Goal: Transaction & Acquisition: Book appointment/travel/reservation

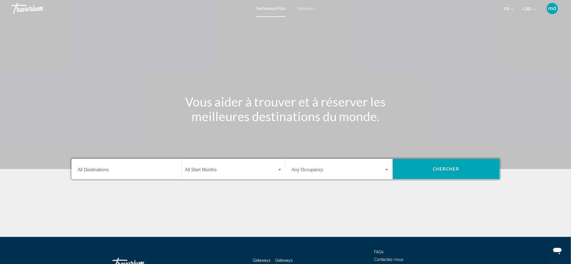
click at [147, 167] on div "Destination All Destinations" at bounding box center [126, 169] width 97 height 18
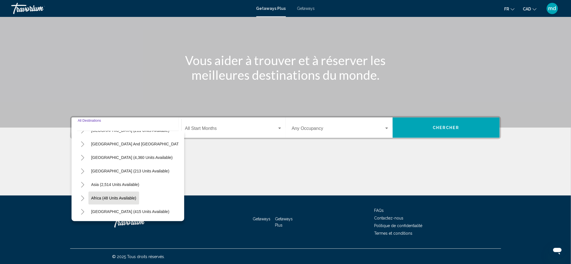
scroll to position [97, 0]
click at [83, 198] on icon "Toggle Middle East (415 units available)" at bounding box center [83, 212] width 4 height 6
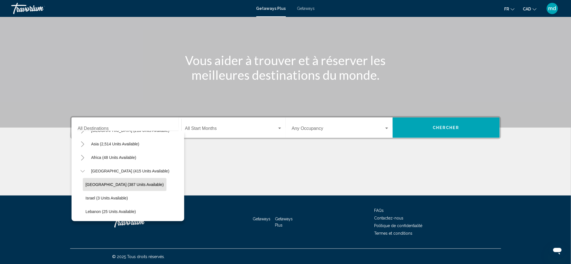
scroll to position [137, 0]
click at [82, 155] on icon "Toggle Africa (48 units available)" at bounding box center [83, 158] width 4 height 6
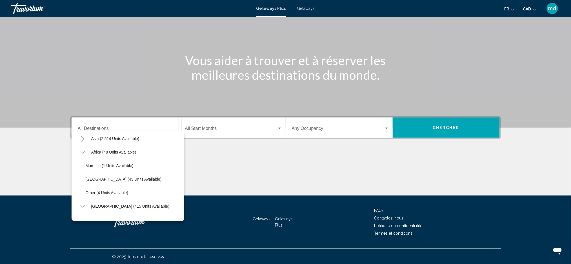
click at [82, 141] on button "Toggle Asia (2,514 units available)" at bounding box center [82, 138] width 11 height 11
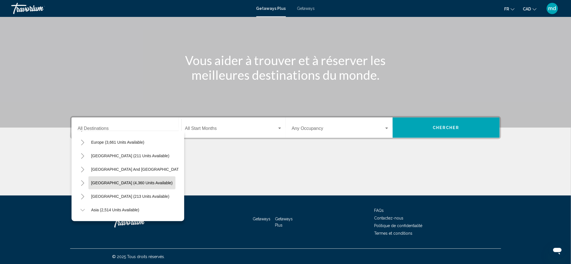
scroll to position [62, 0]
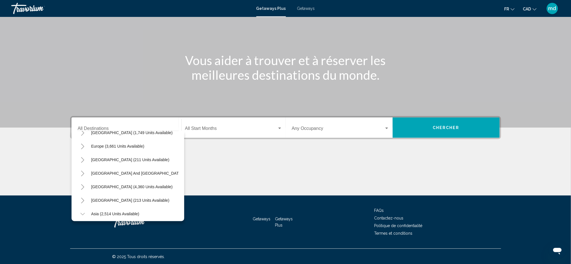
click at [84, 198] on icon "Toggle Central America (213 units available)" at bounding box center [83, 201] width 4 height 6
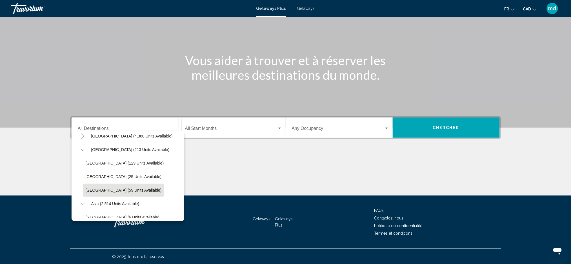
scroll to position [100, 0]
click at [110, 188] on span "[GEOGRAPHIC_DATA] (25 units available)" at bounding box center [124, 189] width 76 height 5
type input "**********"
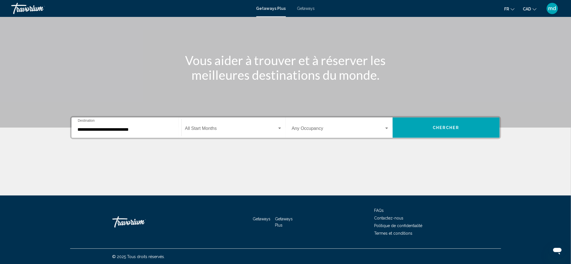
click at [209, 125] on div "Start Month All Start Months" at bounding box center [233, 128] width 97 height 18
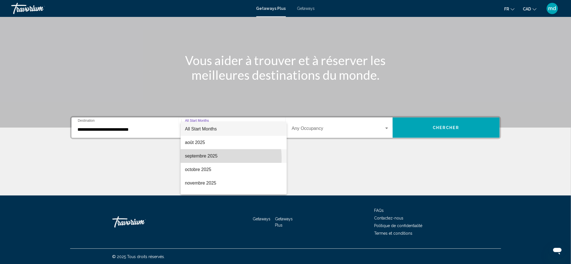
click at [208, 158] on span "septembre 2025" at bounding box center [233, 156] width 97 height 14
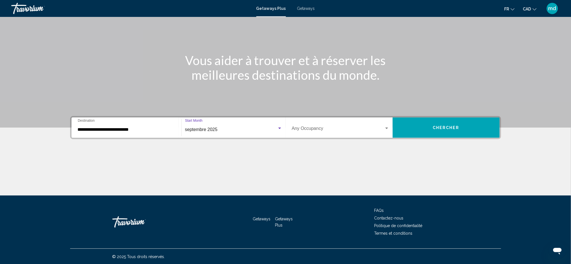
click at [322, 128] on span "Search widget" at bounding box center [338, 129] width 92 height 5
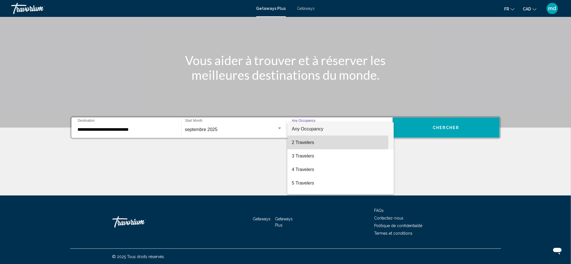
click at [318, 142] on span "2 Travelers" at bounding box center [340, 143] width 97 height 14
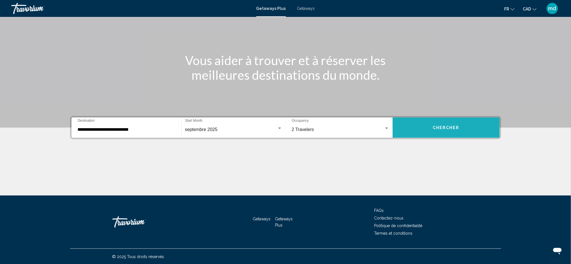
click at [430, 129] on button "Chercher" at bounding box center [446, 127] width 107 height 20
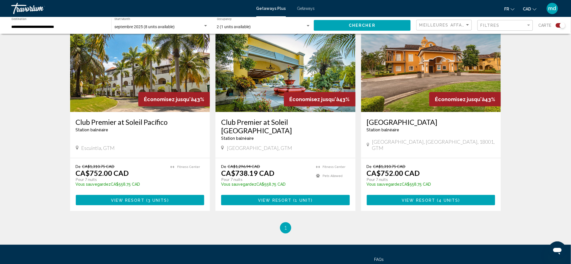
scroll to position [225, 0]
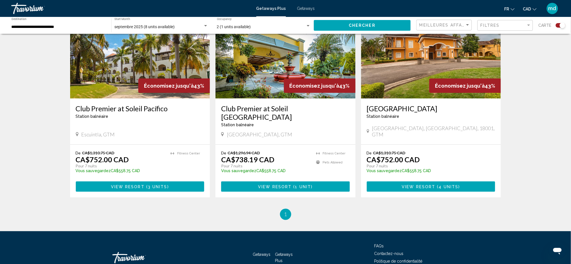
click at [148, 110] on h3 "Club Premier at Soleil Pacífico" at bounding box center [140, 108] width 129 height 8
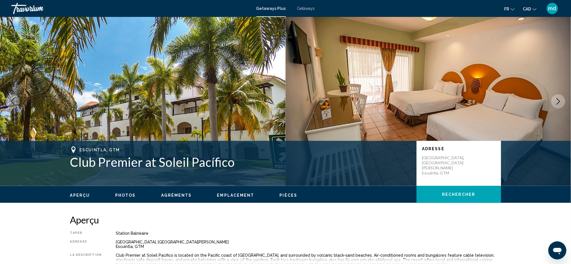
click at [432, 102] on icon "Next image" at bounding box center [558, 101] width 7 height 7
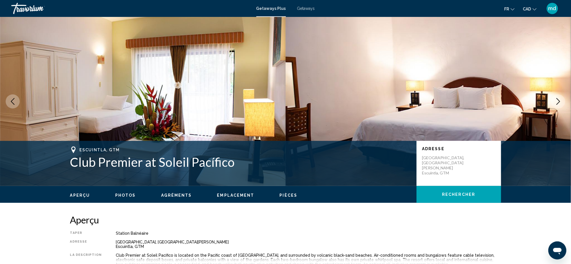
click at [432, 102] on icon "Next image" at bounding box center [558, 101] width 7 height 7
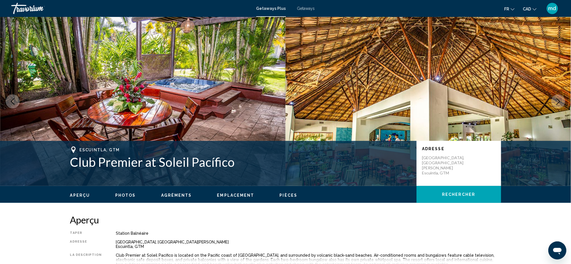
click at [432, 102] on icon "Next image" at bounding box center [558, 101] width 7 height 7
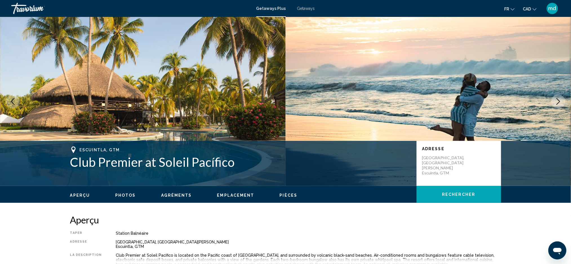
click at [432, 102] on icon "Next image" at bounding box center [558, 101] width 7 height 7
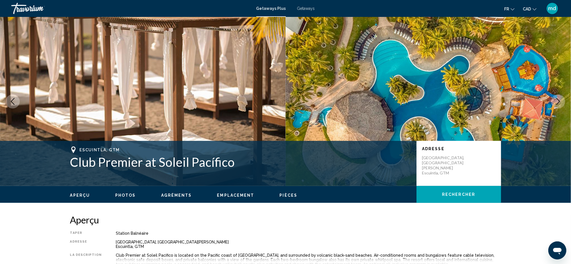
click at [432, 102] on icon "Next image" at bounding box center [558, 101] width 7 height 7
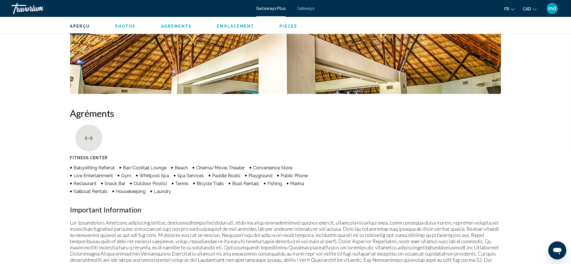
scroll to position [413, 0]
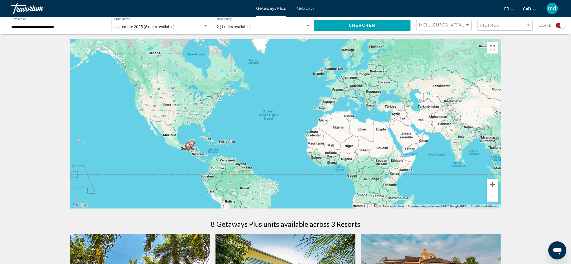
click at [81, 23] on div "**********" at bounding box center [59, 25] width 94 height 15
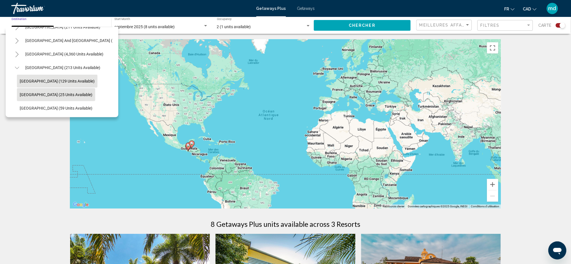
scroll to position [80, 0]
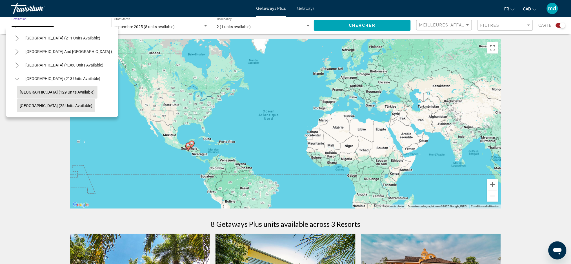
click at [34, 92] on span "[GEOGRAPHIC_DATA] (129 units available)" at bounding box center [57, 92] width 75 height 5
type input "**********"
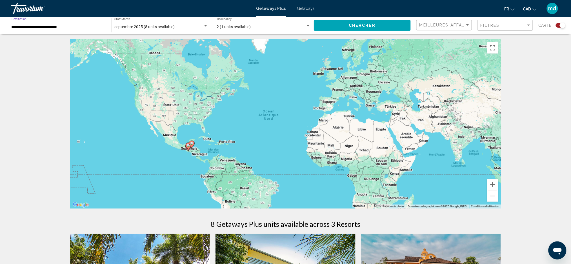
click at [21, 9] on div "Travorium" at bounding box center [39, 8] width 56 height 11
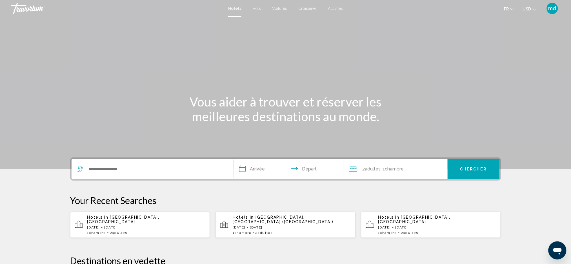
click at [529, 11] on button "USD USD ($) MXN (Mex$) CAD (Can$) GBP (£) EUR (€) AUD (A$) NZD (NZ$) CNY (CN¥)" at bounding box center [530, 9] width 14 height 8
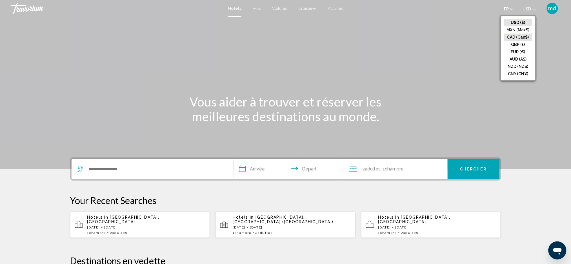
click at [522, 36] on button "CAD (Can$)" at bounding box center [518, 37] width 28 height 7
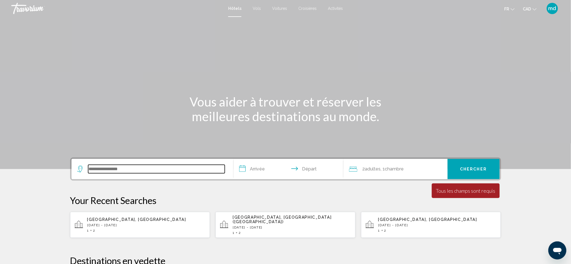
click at [154, 171] on input "Search widget" at bounding box center [156, 169] width 137 height 8
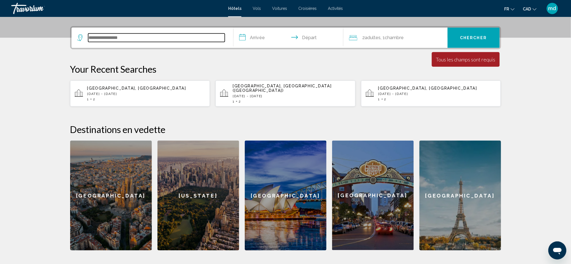
scroll to position [139, 0]
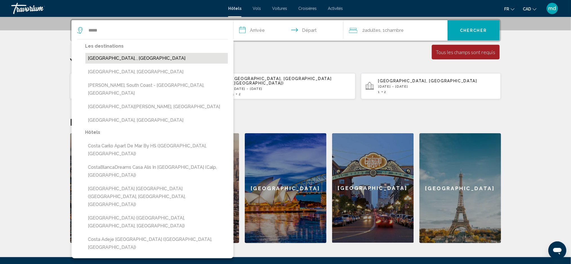
click at [118, 61] on button "Costa Rica, , Costa Rica" at bounding box center [156, 58] width 143 height 11
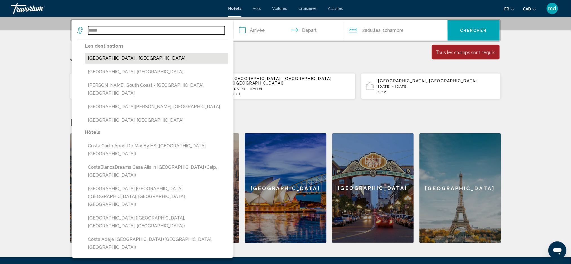
type input "**********"
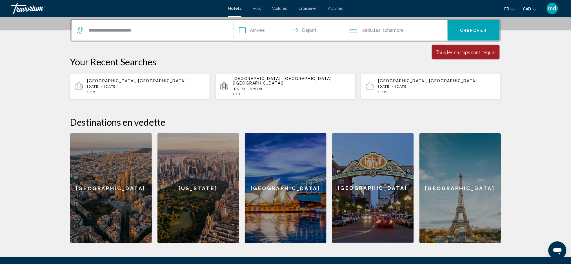
click at [263, 29] on input "**********" at bounding box center [290, 31] width 112 height 22
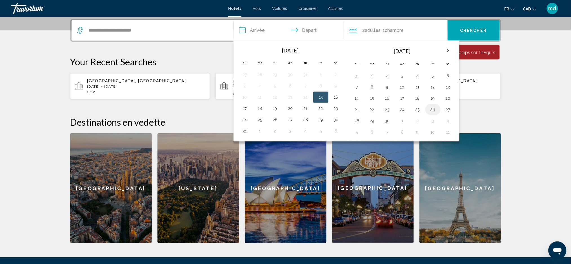
click at [433, 107] on button "26" at bounding box center [433, 110] width 9 height 8
click at [433, 117] on button "3" at bounding box center [433, 121] width 9 height 8
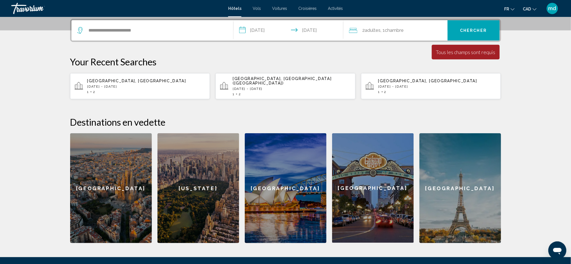
click at [289, 30] on input "**********" at bounding box center [290, 31] width 112 height 22
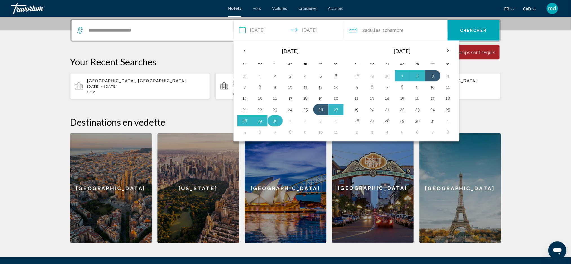
click at [272, 120] on button "30" at bounding box center [275, 121] width 9 height 8
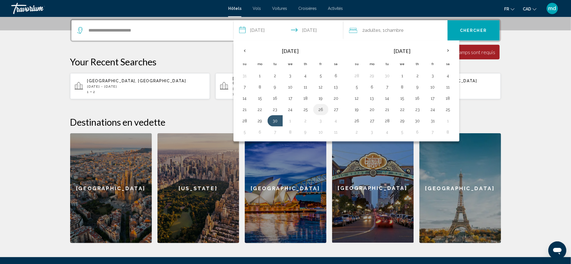
click at [321, 108] on button "26" at bounding box center [320, 110] width 9 height 8
type input "**********"
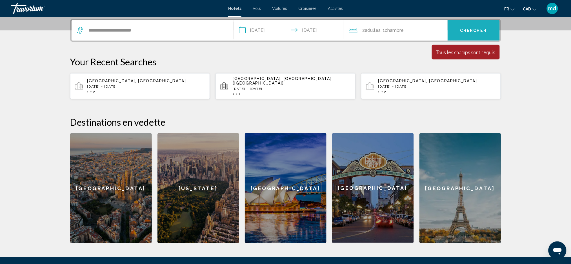
click at [475, 28] on span "Chercher" at bounding box center [473, 30] width 27 height 5
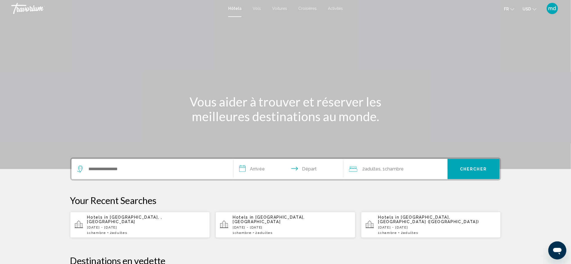
click at [535, 8] on icon "Change currency" at bounding box center [535, 9] width 4 height 4
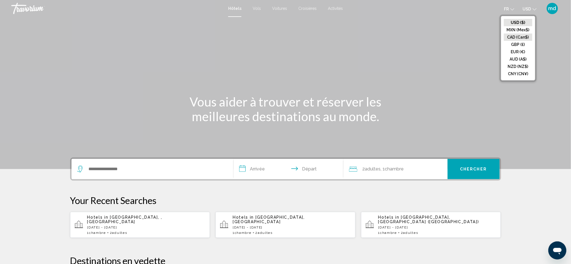
click at [522, 35] on button "CAD (Can$)" at bounding box center [518, 37] width 28 height 7
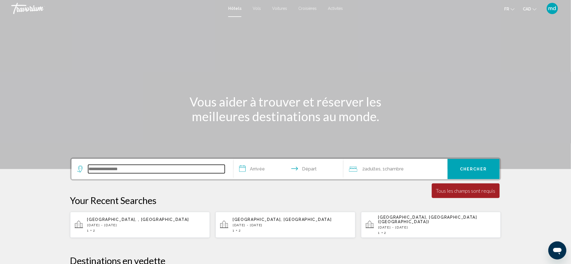
click at [121, 170] on input "Search widget" at bounding box center [156, 169] width 137 height 8
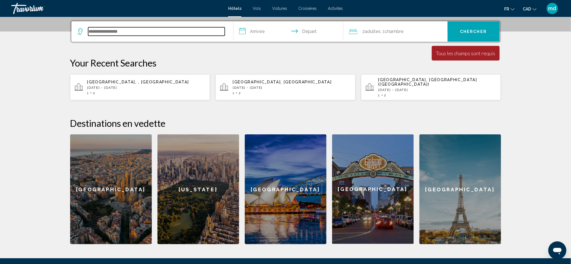
scroll to position [139, 0]
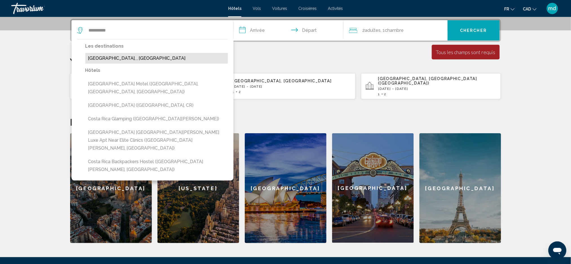
click at [146, 57] on button "Costa Rica, , Costa Rica" at bounding box center [156, 58] width 143 height 11
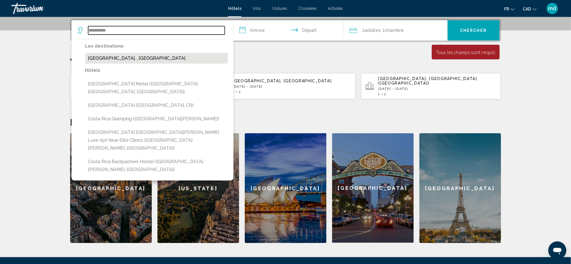
type input "**********"
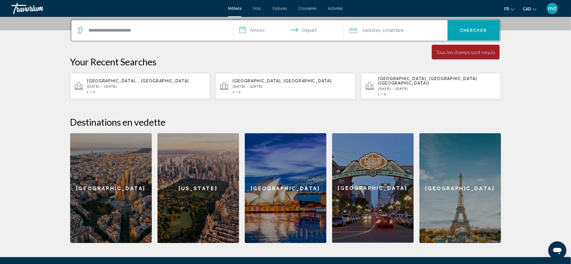
click at [265, 29] on input "**********" at bounding box center [290, 31] width 112 height 22
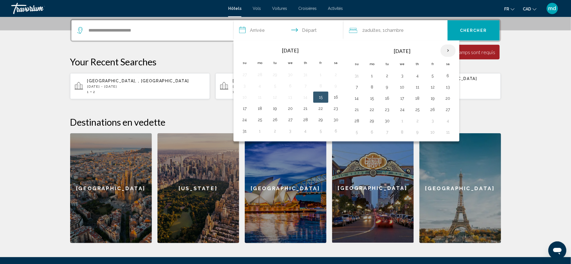
click at [452, 48] on th "Next month" at bounding box center [448, 51] width 15 height 12
click at [372, 110] on button "20" at bounding box center [372, 110] width 9 height 8
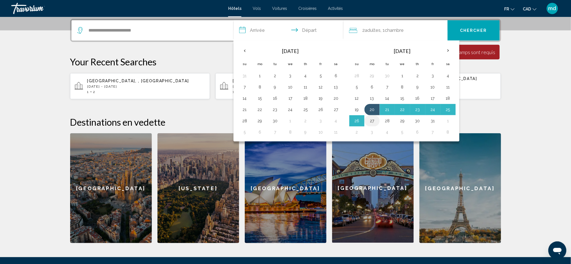
click at [370, 123] on button "27" at bounding box center [372, 121] width 9 height 8
type input "**********"
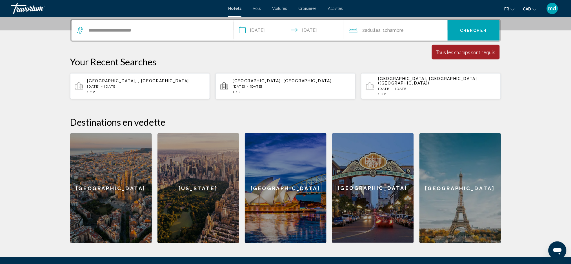
click at [464, 32] on button "Chercher" at bounding box center [474, 30] width 52 height 20
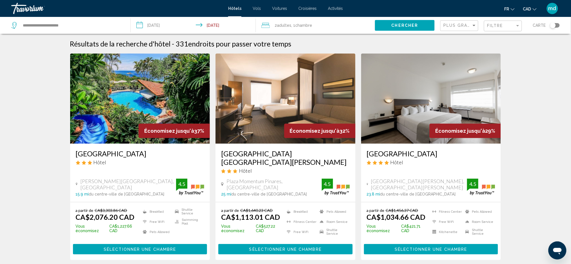
click at [112, 153] on h3 "Si Como No Resort Spa and Wildlife Refuge" at bounding box center [140, 153] width 129 height 8
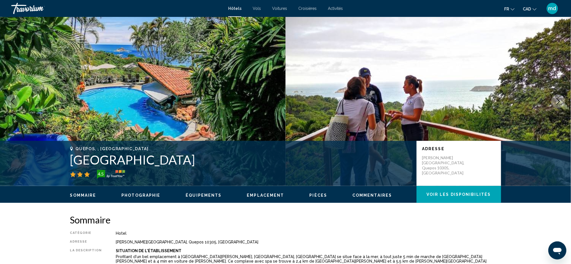
click at [556, 98] on icon "Next image" at bounding box center [558, 101] width 7 height 7
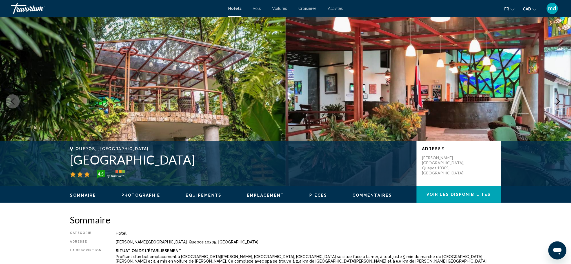
click at [557, 102] on icon "Next image" at bounding box center [558, 101] width 7 height 7
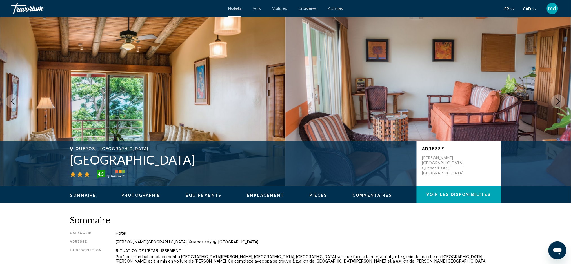
click at [557, 102] on icon "Next image" at bounding box center [558, 101] width 7 height 7
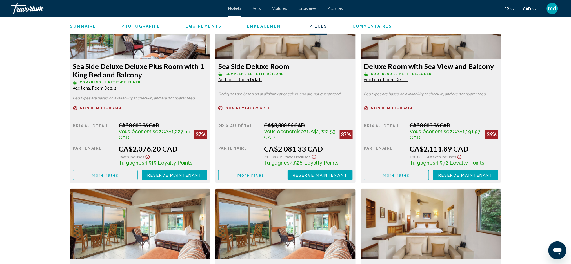
scroll to position [789, 0]
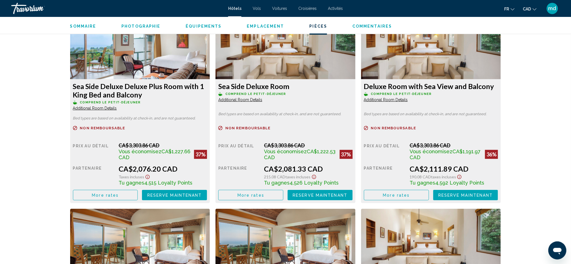
click at [97, 194] on span "More rates" at bounding box center [105, 195] width 27 height 5
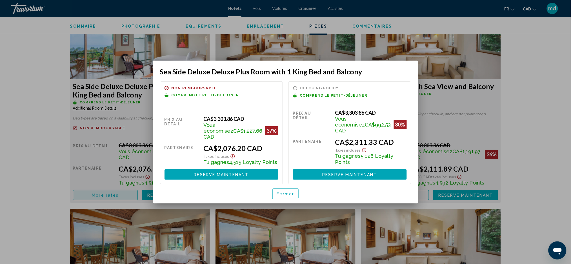
scroll to position [0, 0]
click at [282, 193] on span "Fermer" at bounding box center [285, 194] width 17 height 5
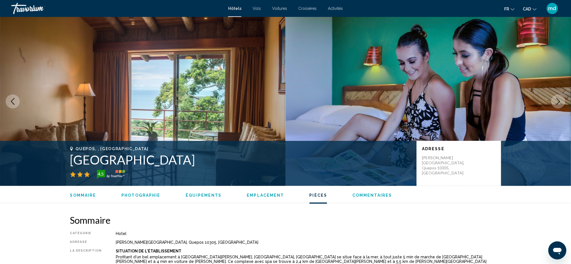
scroll to position [789, 0]
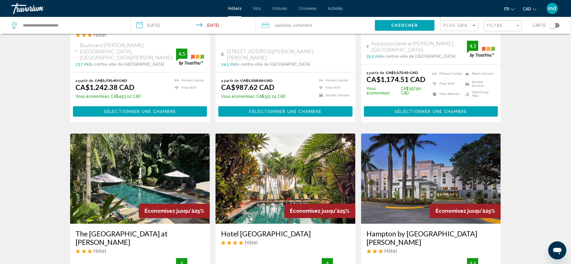
scroll to position [601, 0]
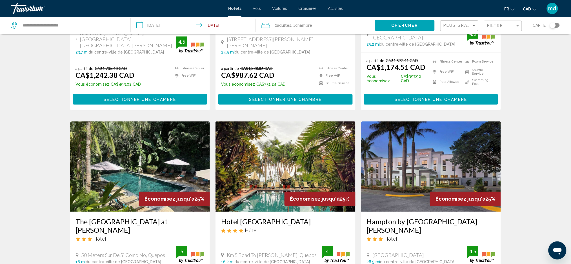
click at [137, 217] on h3 "The Falls Resort at Manuel Antonio" at bounding box center [140, 225] width 129 height 17
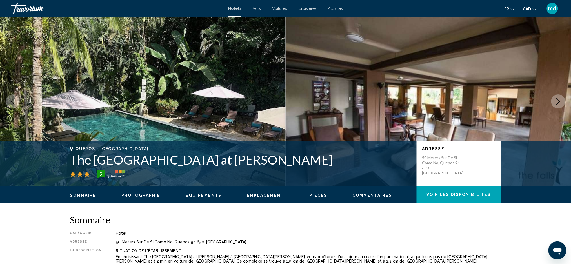
click at [559, 101] on icon "Next image" at bounding box center [558, 101] width 7 height 7
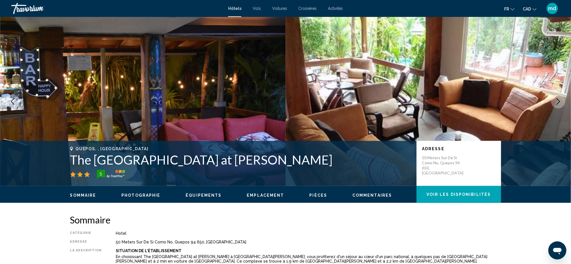
click at [560, 101] on icon "Next image" at bounding box center [559, 101] width 4 height 7
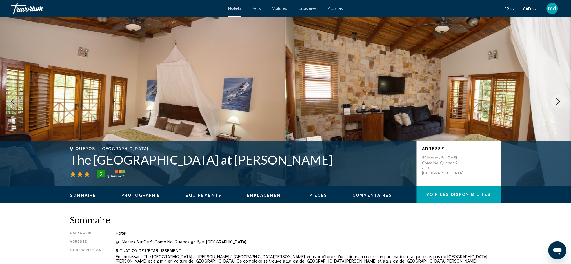
click at [560, 101] on icon "Next image" at bounding box center [559, 101] width 4 height 7
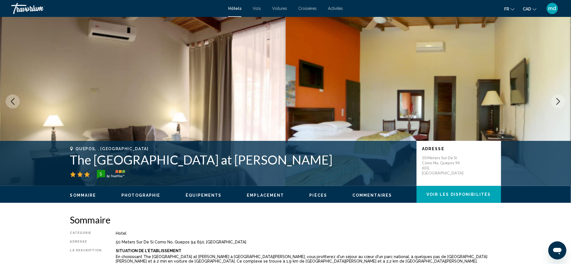
click at [560, 101] on icon "Next image" at bounding box center [559, 101] width 4 height 7
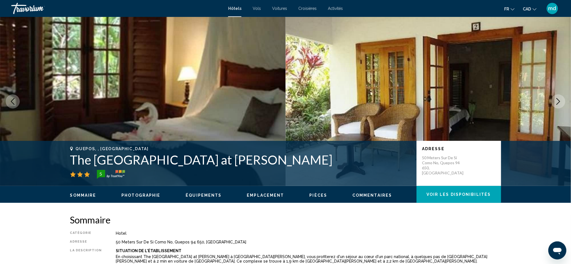
click at [560, 101] on icon "Next image" at bounding box center [559, 101] width 4 height 7
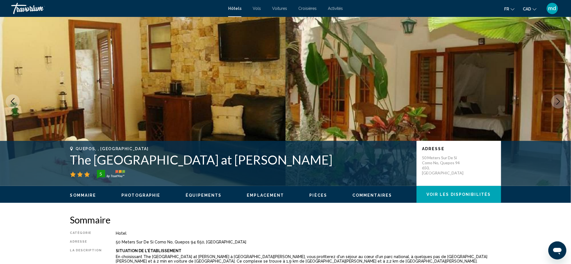
click at [560, 101] on icon "Next image" at bounding box center [559, 101] width 4 height 7
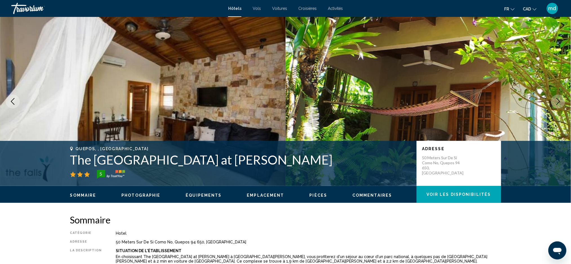
click at [560, 101] on icon "Next image" at bounding box center [559, 101] width 4 height 7
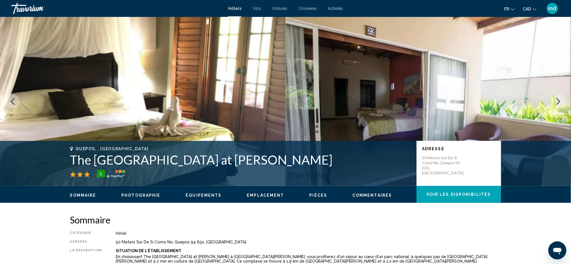
click at [30, 9] on div "Travorium" at bounding box center [39, 8] width 56 height 11
